Goal: Task Accomplishment & Management: Use online tool/utility

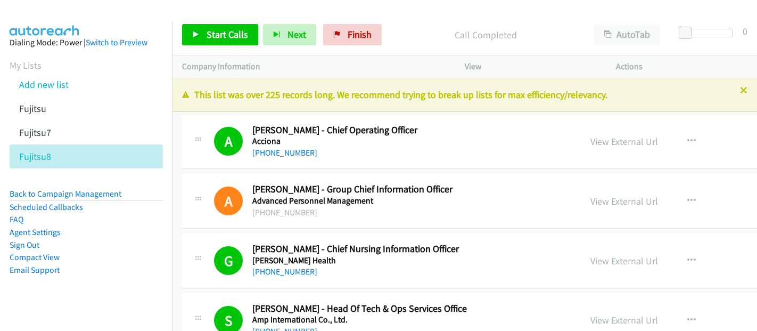
click at [233, 34] on span "Start Calls" at bounding box center [228, 34] width 42 height 12
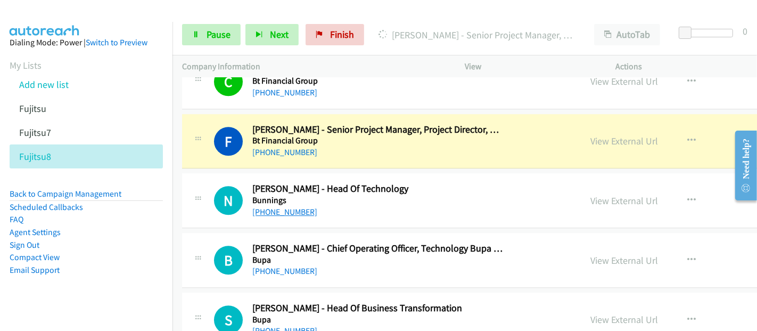
scroll to position [2484, 0]
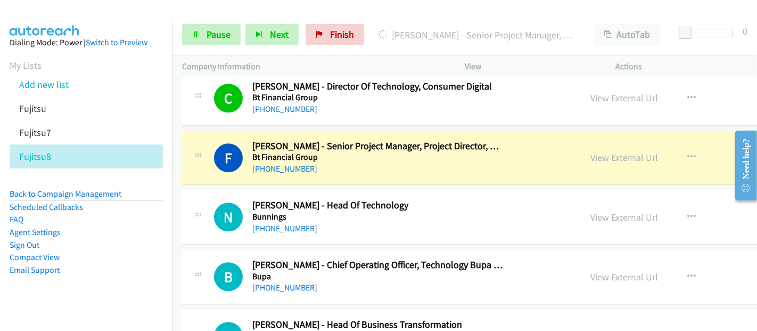
click at [338, 162] on div "[PHONE_NUMBER]" at bounding box center [377, 168] width 251 height 13
click at [590, 151] on link "View External Url" at bounding box center [624, 157] width 68 height 12
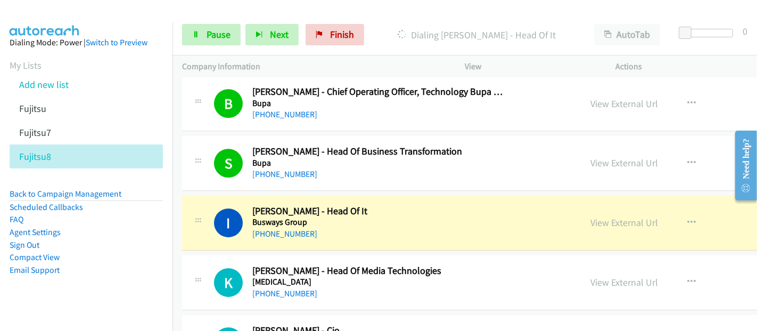
scroll to position [2721, 0]
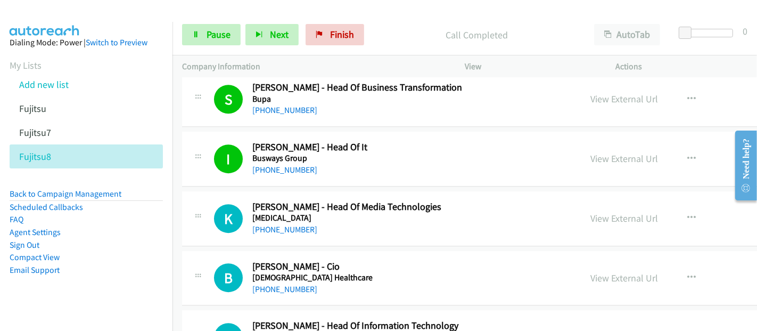
click at [333, 153] on h5 "Busways Group" at bounding box center [377, 158] width 251 height 11
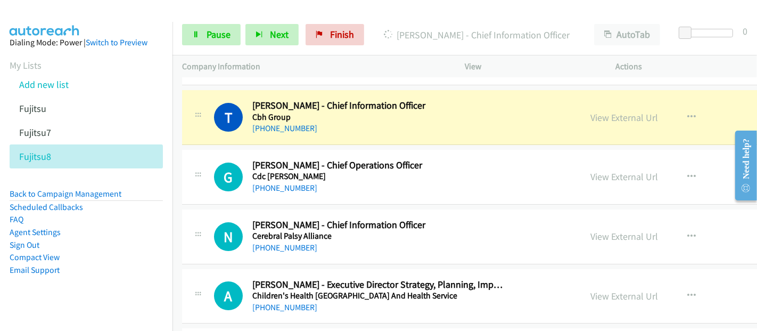
scroll to position [3017, 0]
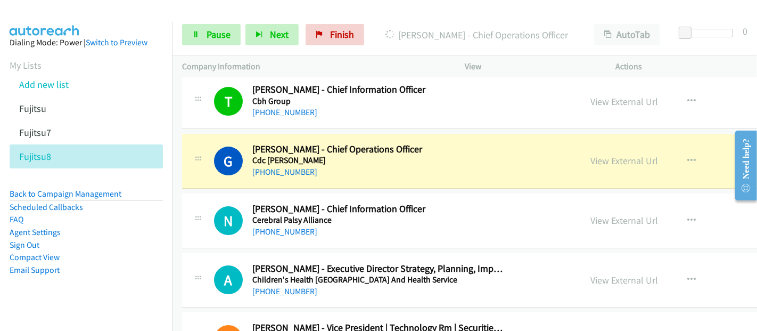
click at [332, 166] on div "[PHONE_NUMBER]" at bounding box center [377, 172] width 251 height 13
click at [590, 154] on link "View External Url" at bounding box center [624, 160] width 68 height 12
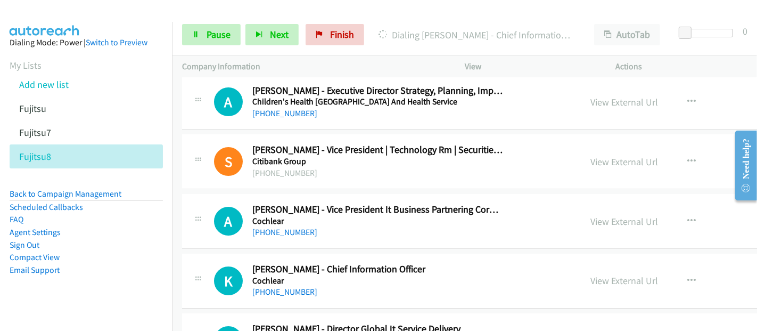
scroll to position [3076, 0]
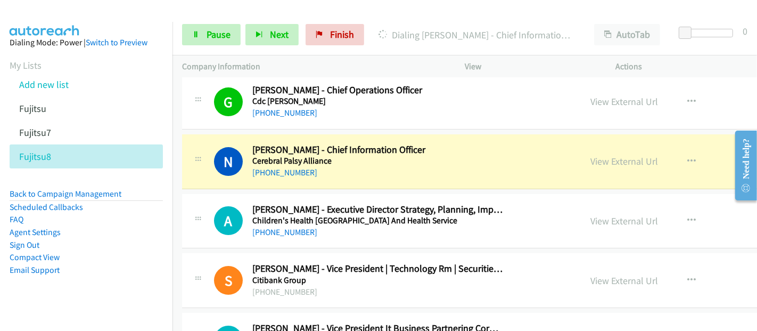
click at [350, 169] on div "[PHONE_NUMBER]" at bounding box center [377, 172] width 251 height 13
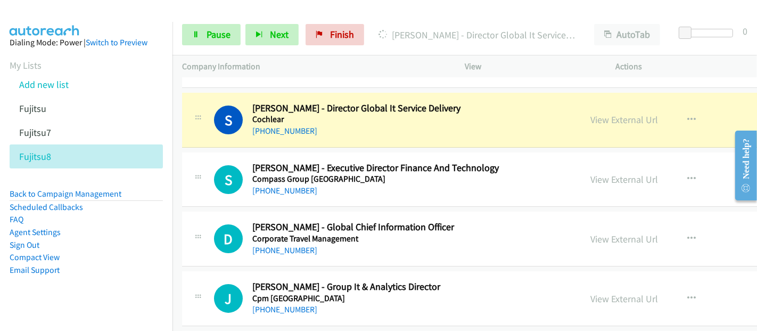
scroll to position [3372, 0]
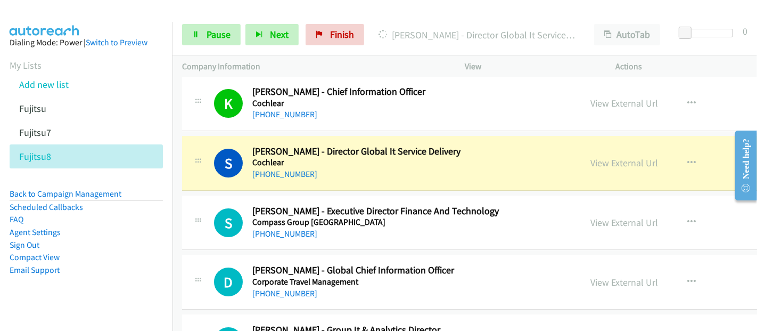
click at [322, 168] on div "[PHONE_NUMBER]" at bounding box center [377, 174] width 251 height 13
click at [322, 157] on h5 "Cochlear" at bounding box center [377, 162] width 251 height 11
click at [280, 169] on link "[PHONE_NUMBER]" at bounding box center [284, 174] width 65 height 10
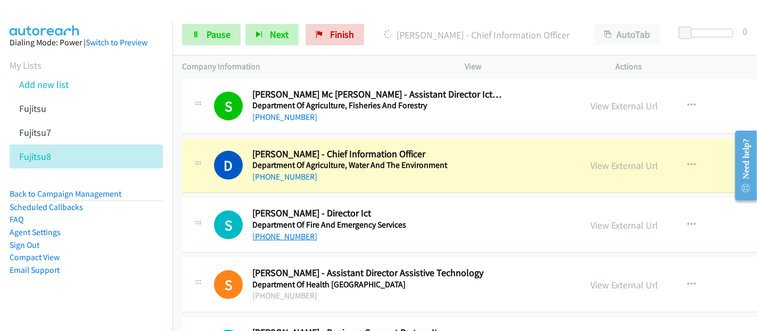
scroll to position [3845, 0]
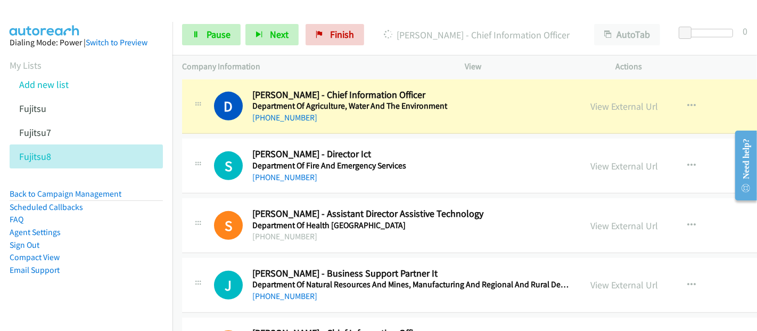
drag, startPoint x: 339, startPoint y: 109, endPoint x: 380, endPoint y: 93, distance: 43.8
click at [340, 111] on div "[PHONE_NUMBER]" at bounding box center [377, 117] width 251 height 13
click at [590, 100] on link "View External Url" at bounding box center [624, 106] width 68 height 12
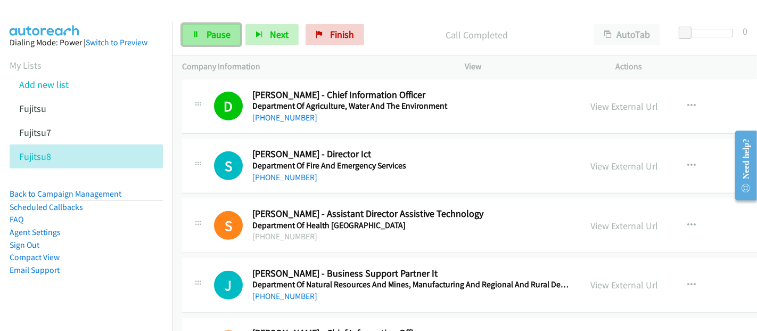
click at [202, 37] on link "Pause" at bounding box center [211, 34] width 59 height 21
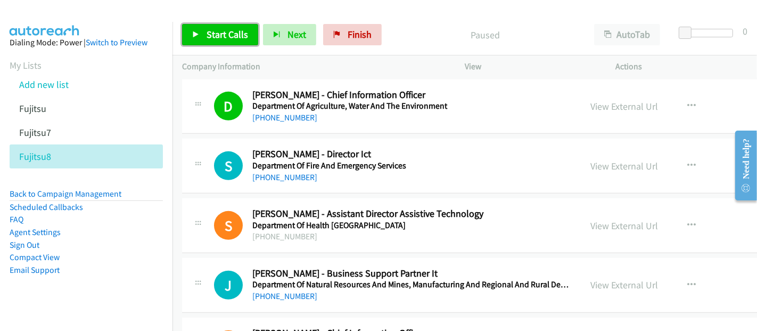
click at [210, 34] on span "Start Calls" at bounding box center [228, 34] width 42 height 12
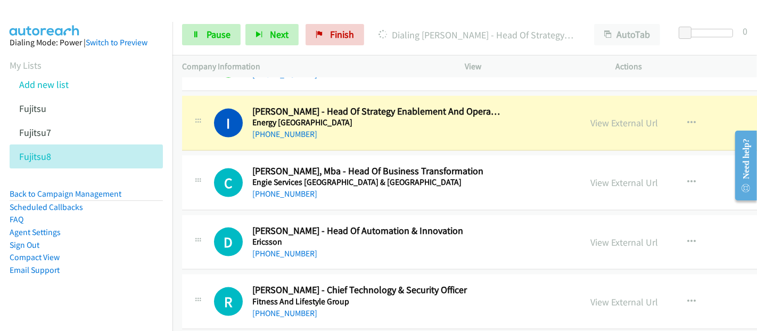
scroll to position [4673, 0]
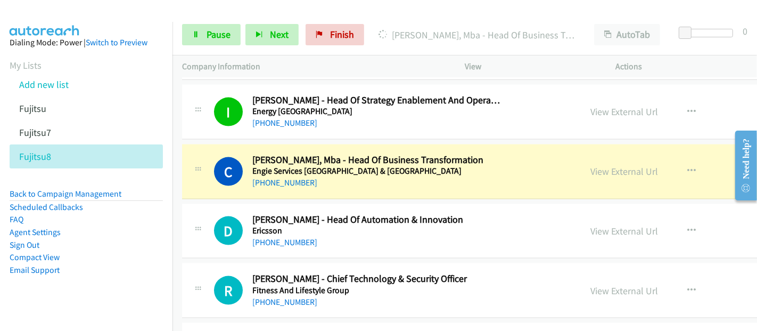
click at [331, 176] on div "[PHONE_NUMBER]" at bounding box center [377, 182] width 251 height 13
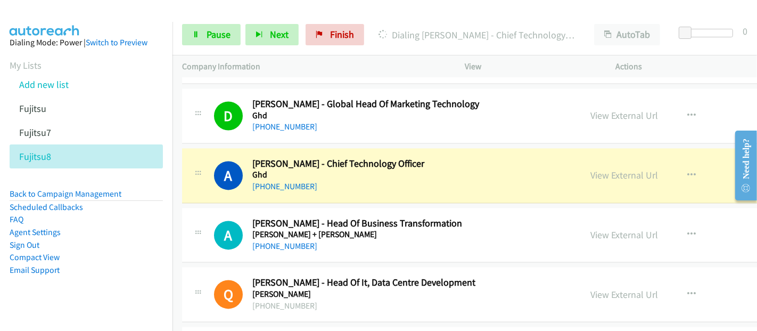
scroll to position [5324, 0]
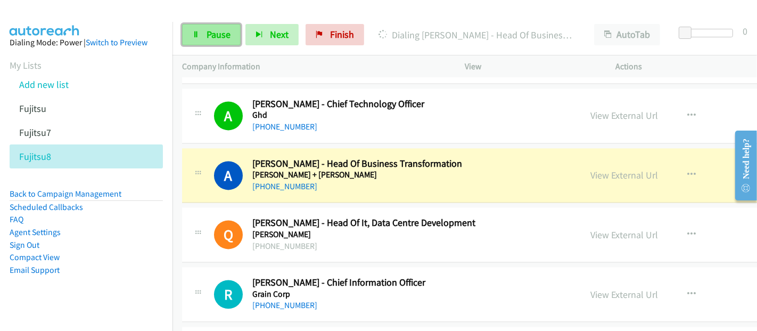
click at [212, 32] on span "Pause" at bounding box center [219, 34] width 24 height 12
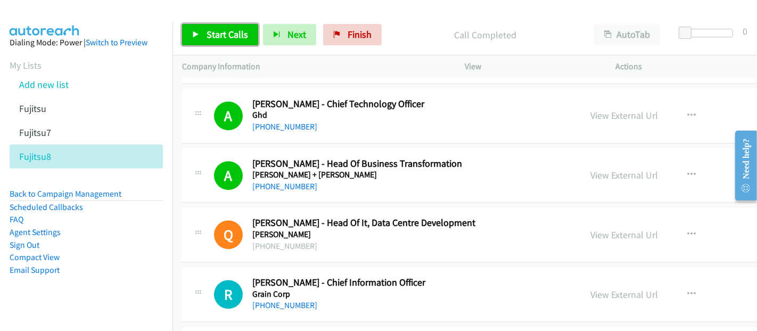
click at [221, 30] on span "Start Calls" at bounding box center [228, 34] width 42 height 12
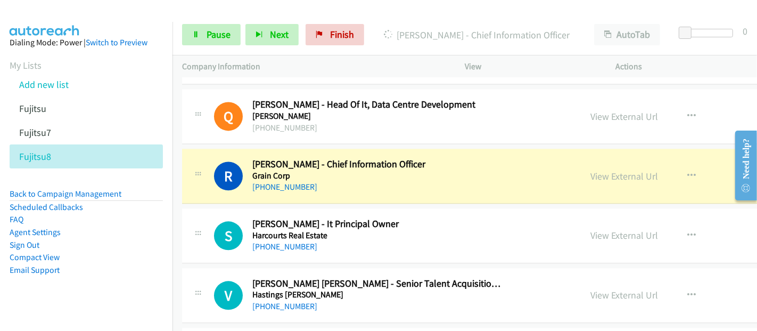
scroll to position [5502, 0]
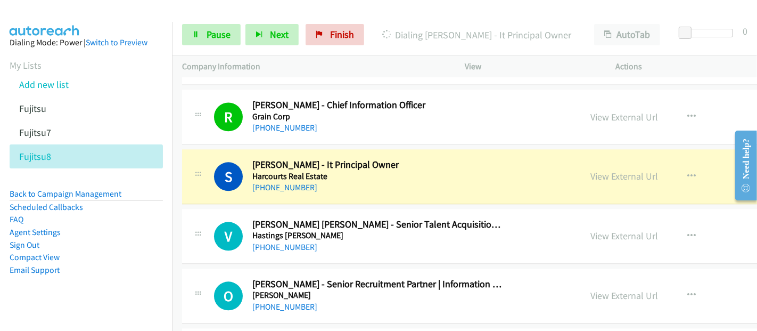
click at [349, 181] on div "[PHONE_NUMBER]" at bounding box center [377, 187] width 251 height 13
click at [350, 181] on div "[PHONE_NUMBER]" at bounding box center [377, 187] width 251 height 13
click at [590, 170] on link "View External Url" at bounding box center [624, 176] width 68 height 12
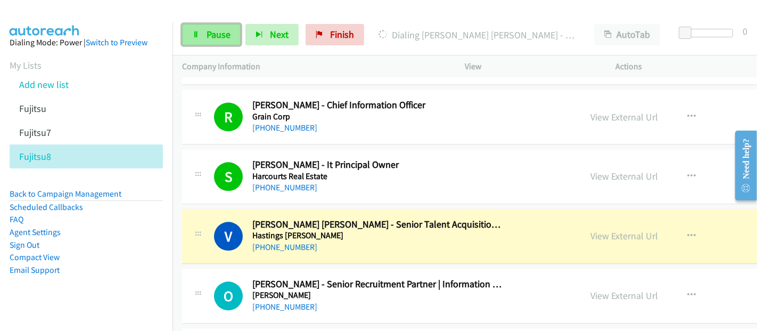
click at [219, 40] on span "Pause" at bounding box center [219, 34] width 24 height 12
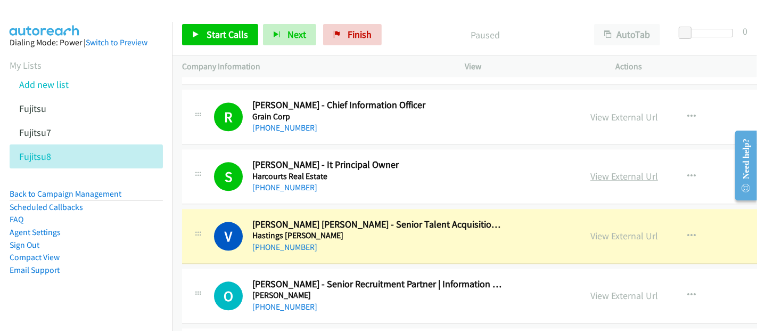
click at [590, 170] on link "View External Url" at bounding box center [624, 176] width 68 height 12
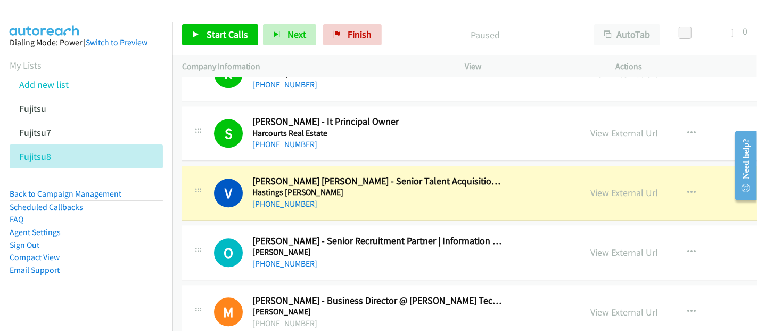
scroll to position [5561, 0]
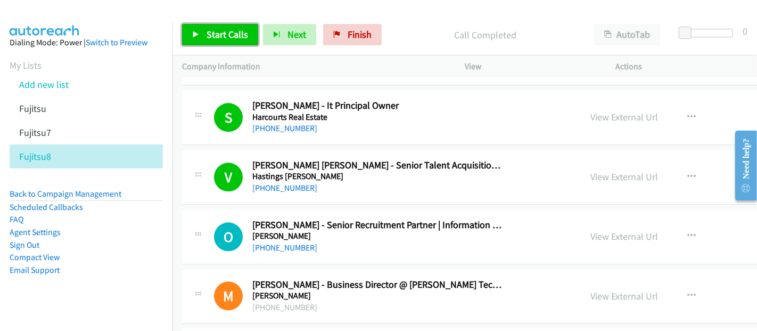
click at [220, 32] on span "Start Calls" at bounding box center [228, 34] width 42 height 12
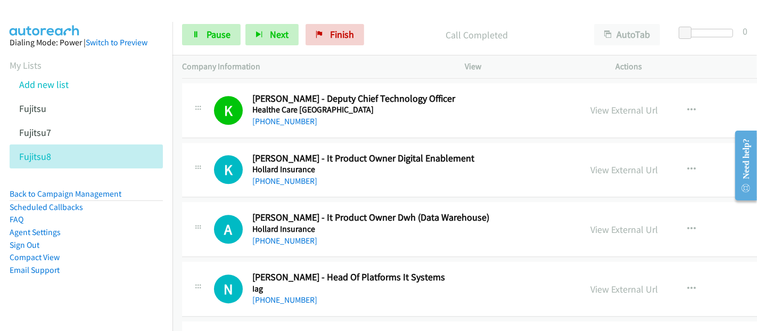
scroll to position [5975, 0]
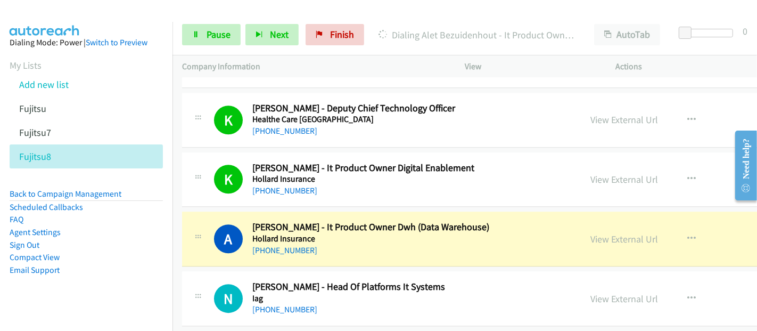
click at [334, 244] on div "[PHONE_NUMBER]" at bounding box center [377, 250] width 251 height 13
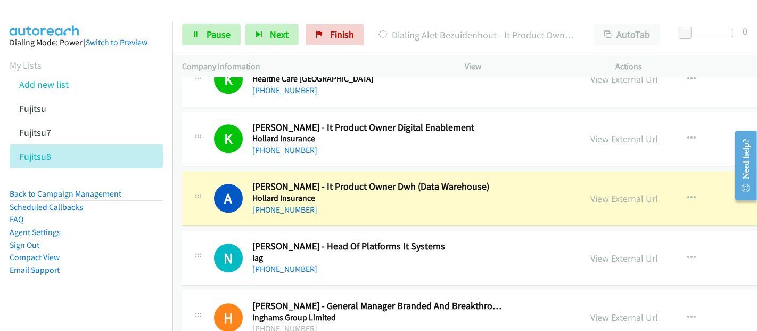
scroll to position [6034, 0]
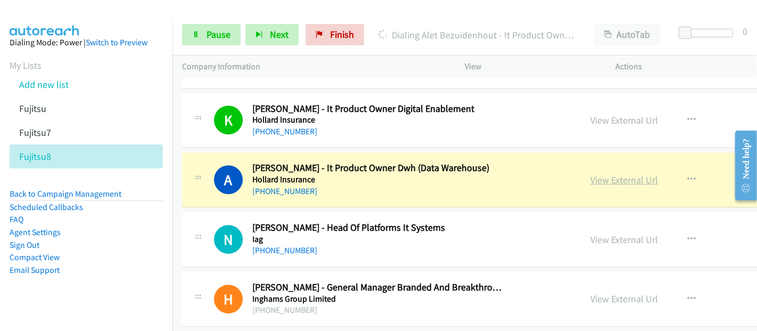
click at [593, 174] on link "View External Url" at bounding box center [624, 180] width 68 height 12
click at [210, 35] on span "Pause" at bounding box center [219, 34] width 24 height 12
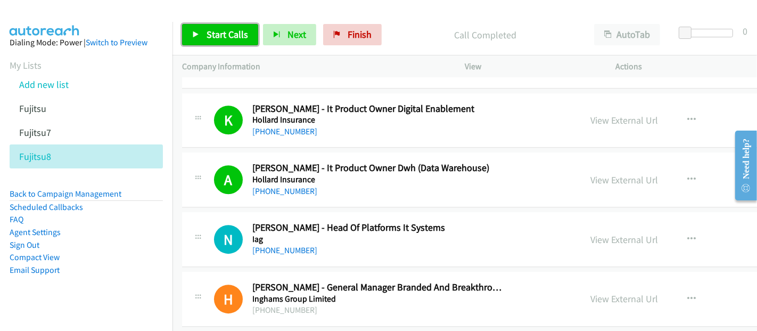
click at [234, 31] on span "Start Calls" at bounding box center [228, 34] width 42 height 12
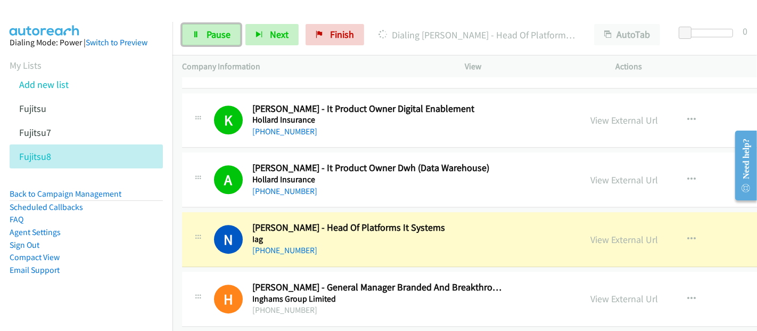
drag, startPoint x: 212, startPoint y: 31, endPoint x: 389, endPoint y: 231, distance: 266.7
click at [212, 31] on span "Pause" at bounding box center [219, 34] width 24 height 12
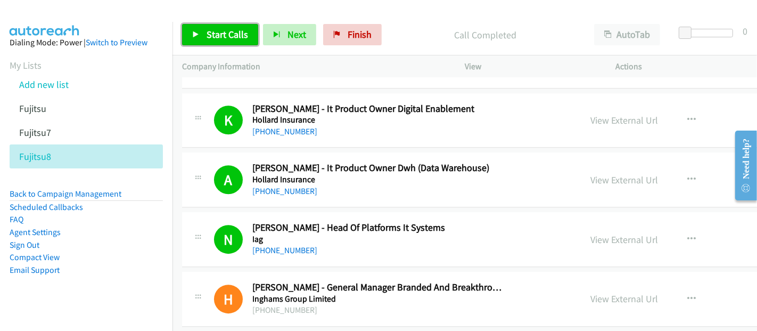
click at [236, 35] on span "Start Calls" at bounding box center [228, 34] width 42 height 12
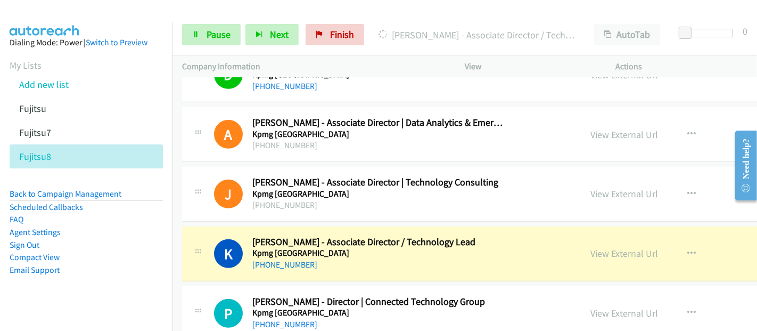
scroll to position [7395, 0]
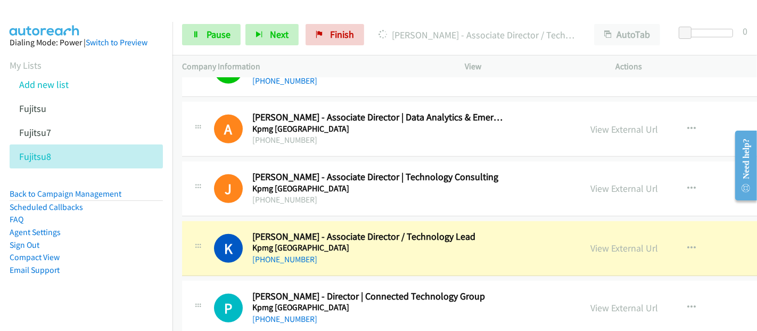
click at [342, 253] on div "[PHONE_NUMBER]" at bounding box center [377, 259] width 251 height 13
click at [590, 242] on link "View External Url" at bounding box center [624, 248] width 68 height 12
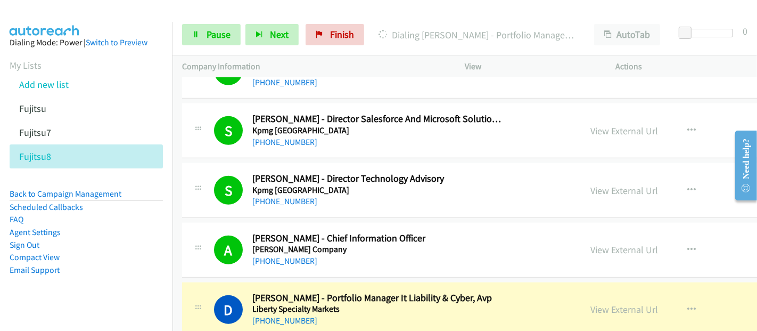
scroll to position [7750, 0]
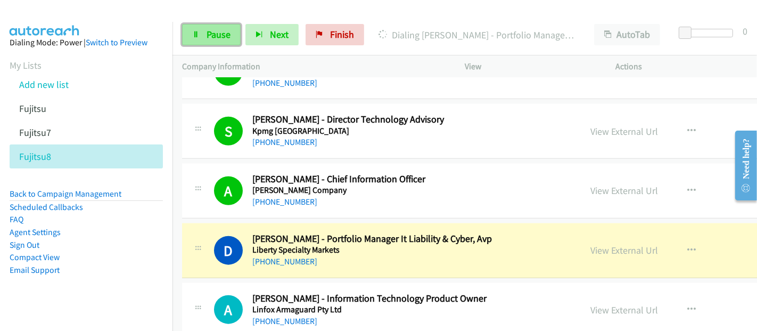
click at [203, 35] on link "Pause" at bounding box center [211, 34] width 59 height 21
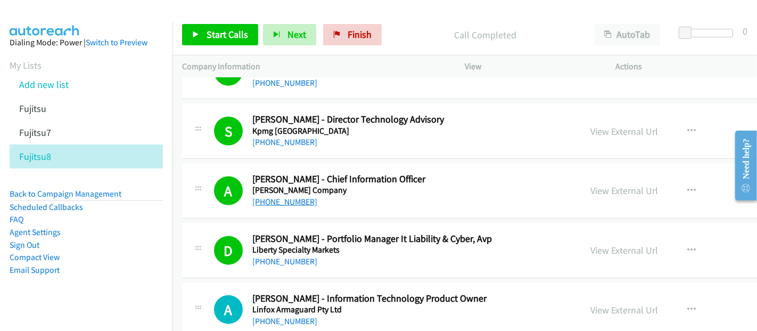
click at [275, 196] on link "[PHONE_NUMBER]" at bounding box center [284, 201] width 65 height 10
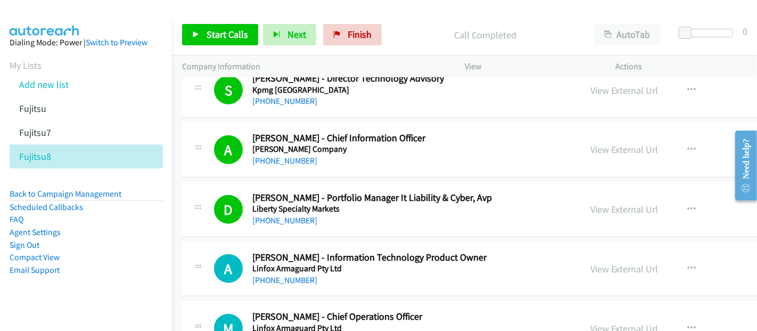
scroll to position [7809, 0]
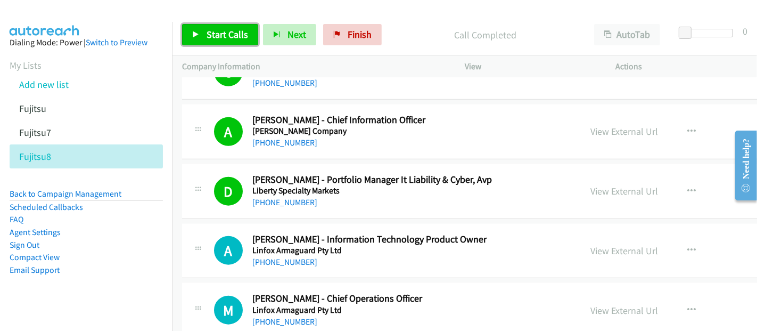
click at [218, 31] on span "Start Calls" at bounding box center [228, 34] width 42 height 12
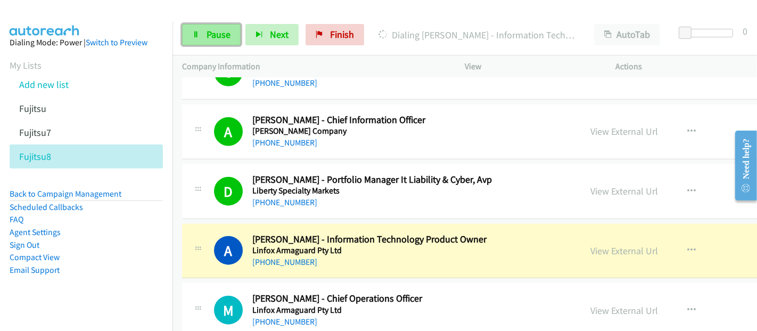
click at [218, 31] on span "Pause" at bounding box center [219, 34] width 24 height 12
